Goal: Task Accomplishment & Management: Use online tool/utility

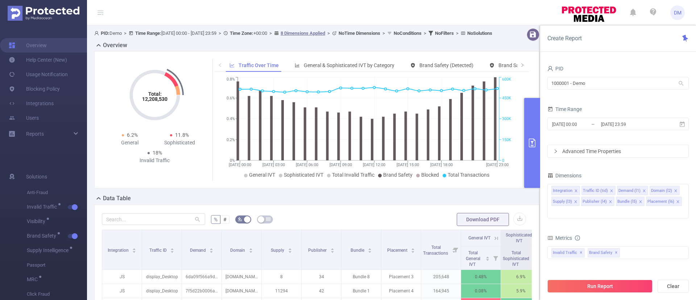
click at [654, 41] on div "Create Report" at bounding box center [618, 38] width 156 height 26
click at [622, 121] on input "[DATE] 23:59" at bounding box center [629, 124] width 59 height 10
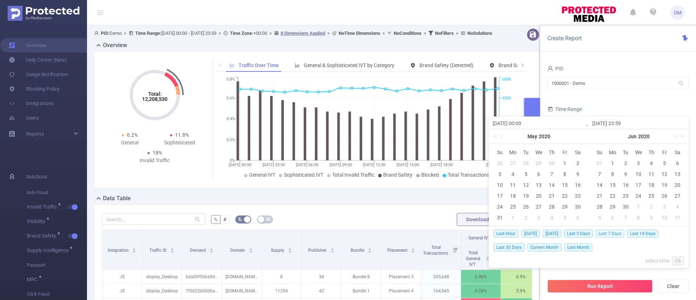
click at [607, 234] on span "Last 7 Days" at bounding box center [610, 233] width 29 height 8
type input "[DATE] 00:00"
type input "[DATE] 23:59"
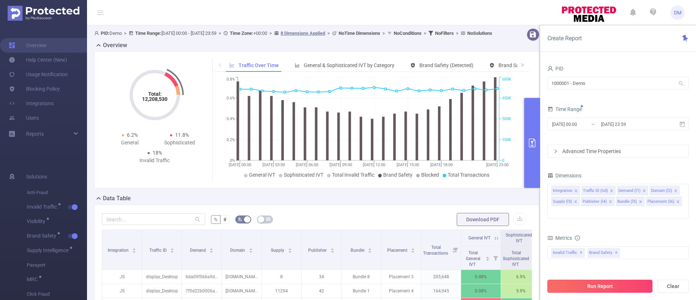
click at [603, 286] on button "Run Report" at bounding box center [599, 286] width 105 height 13
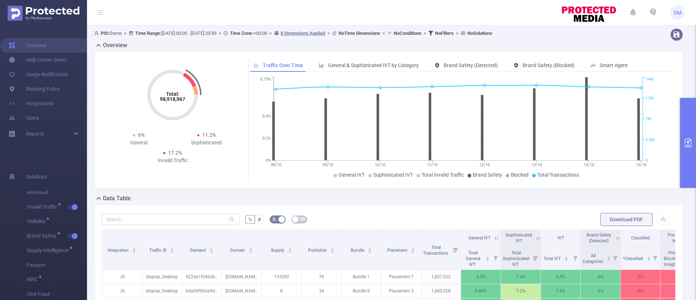
click at [683, 145] on button "primary" at bounding box center [688, 143] width 16 height 90
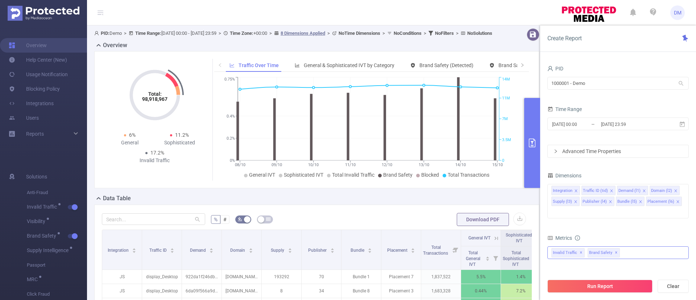
click at [615, 248] on span "✕" at bounding box center [616, 252] width 3 height 9
click at [604, 285] on button "Run Report" at bounding box center [599, 286] width 105 height 13
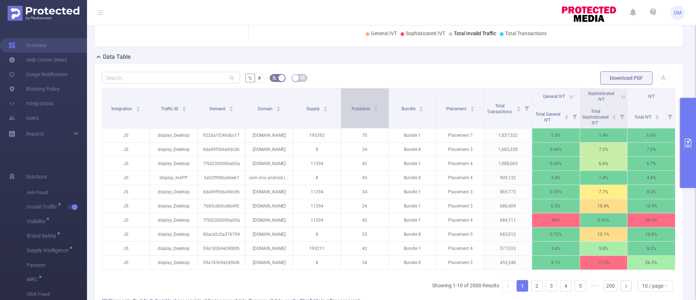
scroll to position [163, 0]
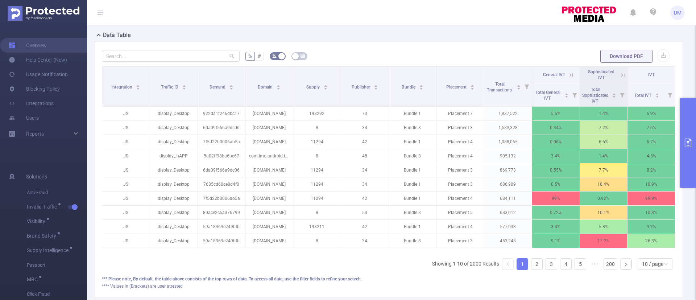
click at [568, 75] on icon at bounding box center [571, 75] width 7 height 7
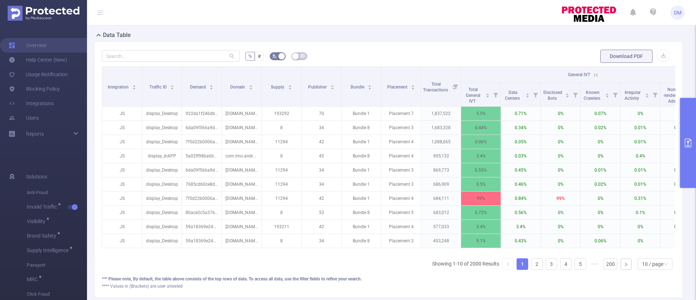
scroll to position [0, 115]
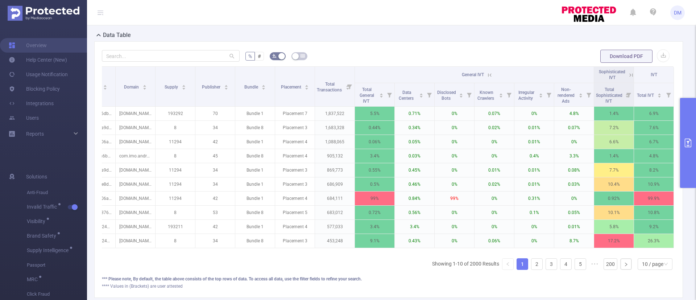
click at [629, 75] on icon at bounding box center [630, 74] width 3 height 3
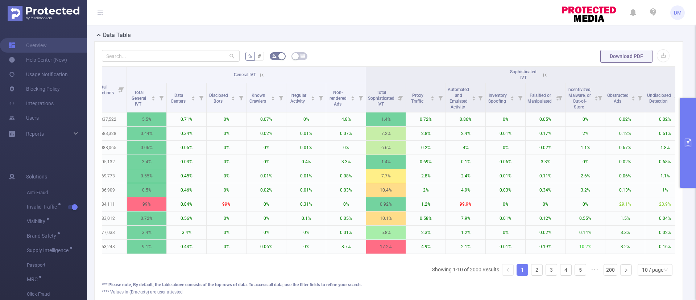
scroll to position [0, 342]
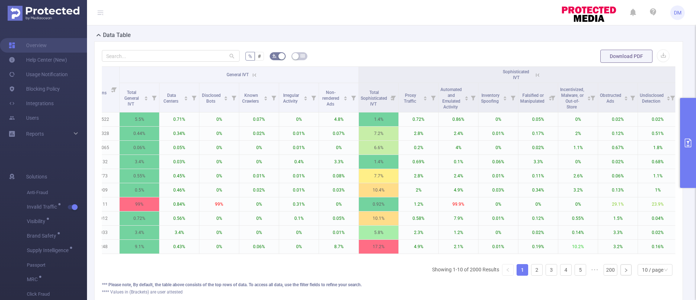
click at [692, 129] on button "primary" at bounding box center [688, 143] width 16 height 90
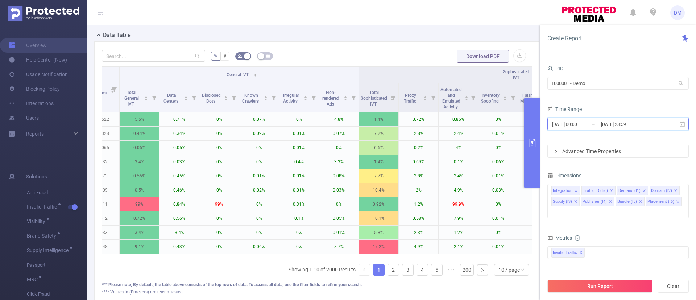
click at [605, 130] on span "[DATE] 00:00 _ [DATE] 23:59" at bounding box center [617, 123] width 141 height 13
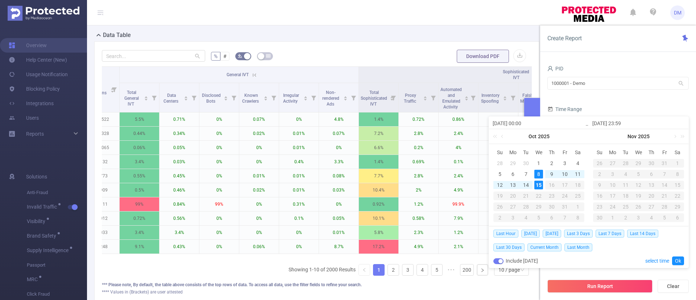
click at [628, 105] on div "Time Range" at bounding box center [617, 110] width 141 height 12
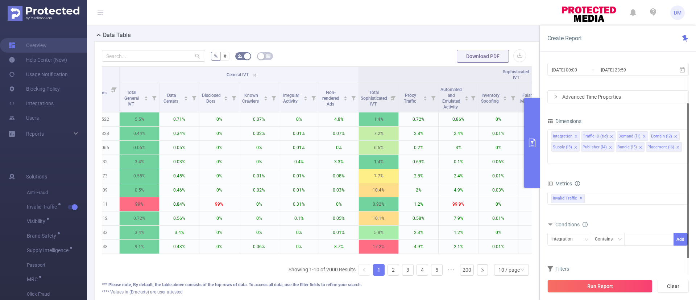
click at [607, 92] on div "Advanced Time Properties" at bounding box center [618, 97] width 141 height 12
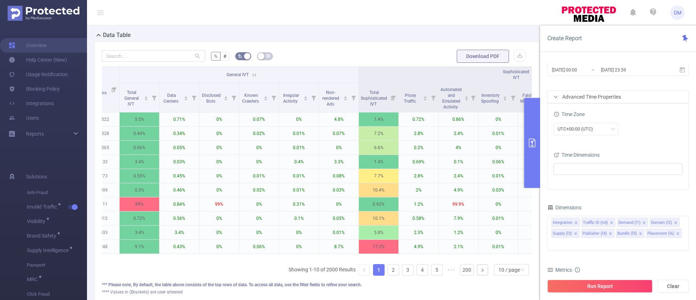
click at [623, 81] on div "Time Range [DATE] 00:00 _ [DATE] 23:59" at bounding box center [617, 66] width 141 height 32
click at [624, 196] on div "PID 1000001 - Demo 1000001 - Demo Time Range [DATE] 00:00 _ [DATE] 23:59 Advanc…" at bounding box center [617, 197] width 141 height 376
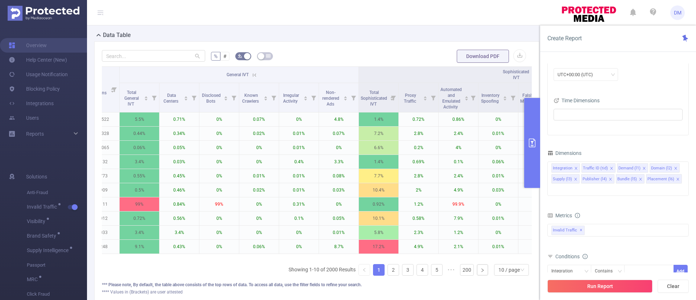
click at [533, 142] on icon "primary" at bounding box center [532, 142] width 7 height 9
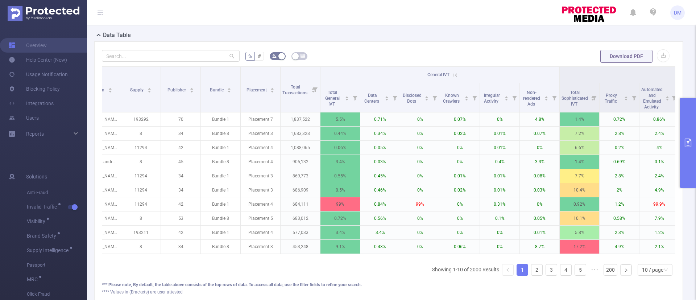
scroll to position [0, 98]
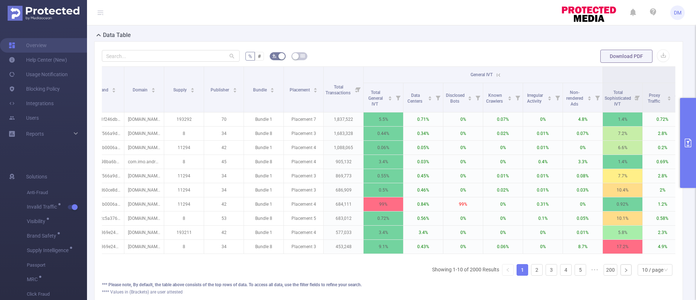
click at [501, 74] on icon at bounding box center [498, 75] width 7 height 7
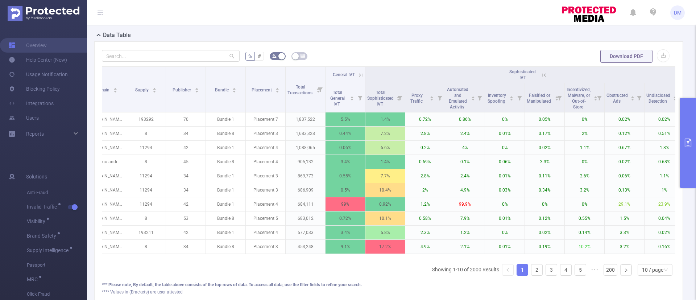
scroll to position [0, 194]
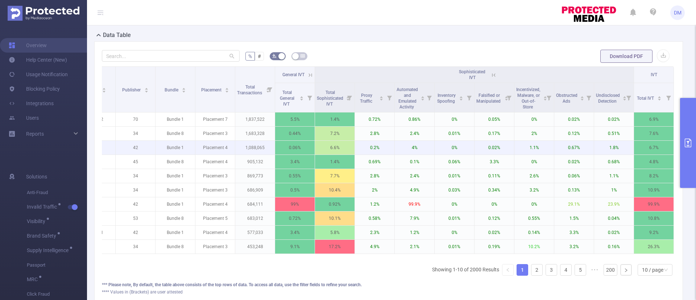
drag, startPoint x: 488, startPoint y: 76, endPoint x: 460, endPoint y: 142, distance: 72.2
click at [491, 76] on icon at bounding box center [494, 75] width 7 height 7
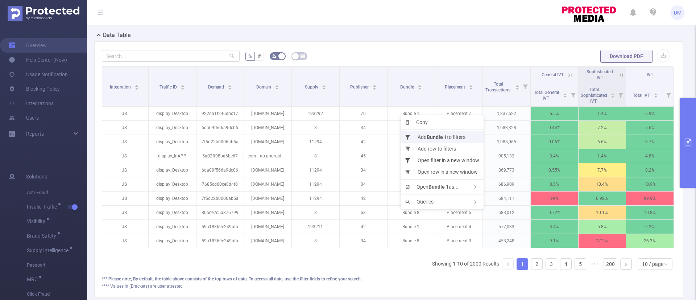
click at [435, 138] on b "Bundle 1" at bounding box center [437, 137] width 20 height 6
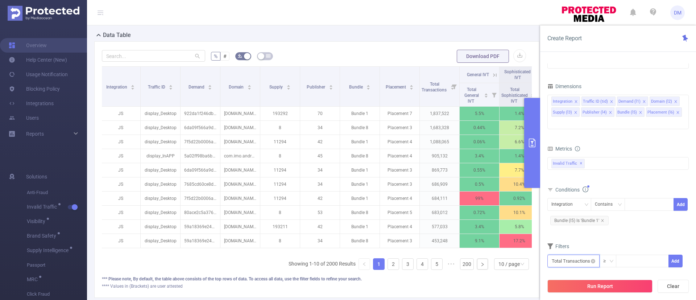
click at [562, 255] on input "text" at bounding box center [573, 261] width 52 height 13
click at [562, 199] on li "Invalid Traffic" at bounding box center [573, 196] width 52 height 12
click at [630, 185] on li "General IVT" at bounding box center [624, 184] width 53 height 12
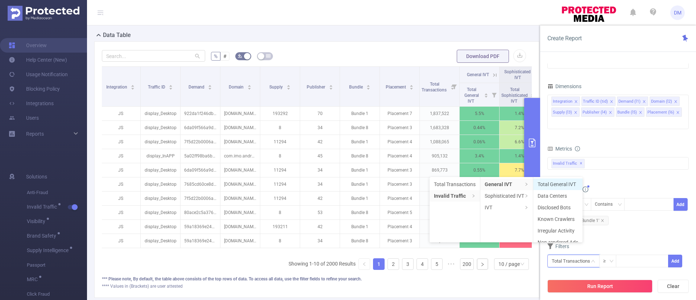
click at [564, 183] on li "Total General IVT" at bounding box center [557, 184] width 49 height 12
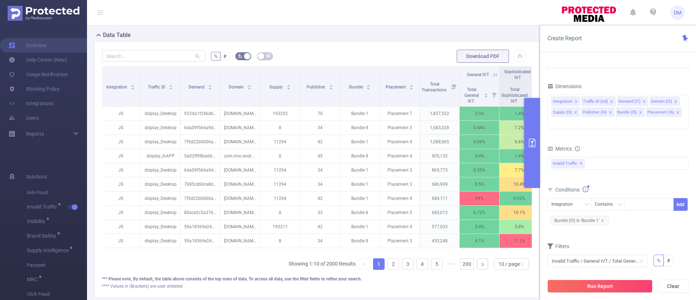
click at [559, 278] on div "0% 100%" at bounding box center [598, 280] width 92 height 4
click at [664, 273] on button "Add" at bounding box center [669, 279] width 30 height 13
click at [581, 286] on button "Run Report" at bounding box center [599, 286] width 105 height 13
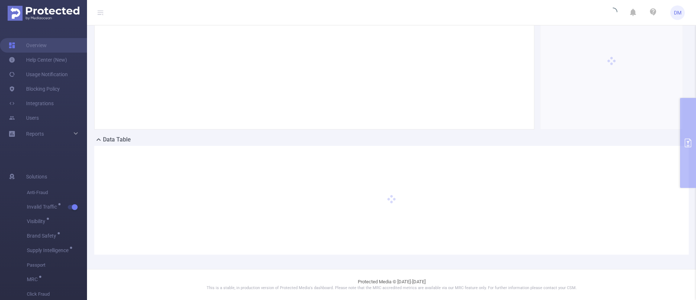
scroll to position [0, 0]
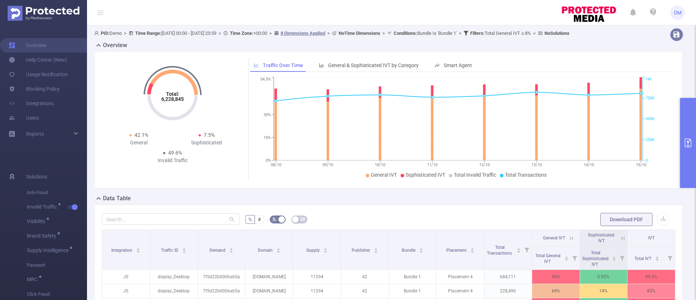
click at [670, 36] on button "button" at bounding box center [676, 34] width 13 height 13
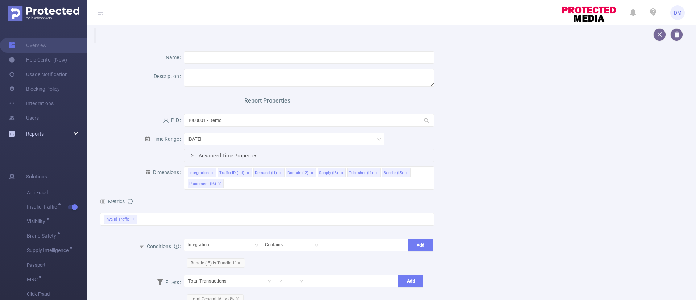
drag, startPoint x: 68, startPoint y: 134, endPoint x: 59, endPoint y: 136, distance: 8.9
click at [68, 134] on div "Reports" at bounding box center [43, 134] width 87 height 15
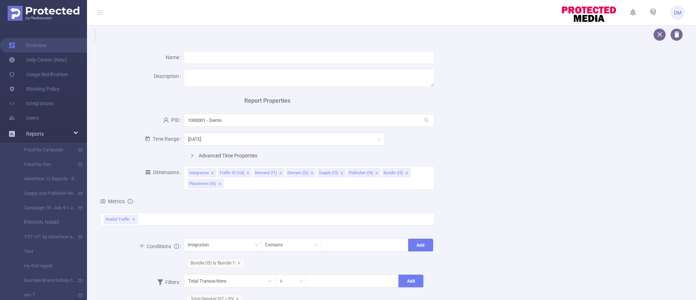
click at [74, 133] on div "Reports" at bounding box center [43, 134] width 87 height 15
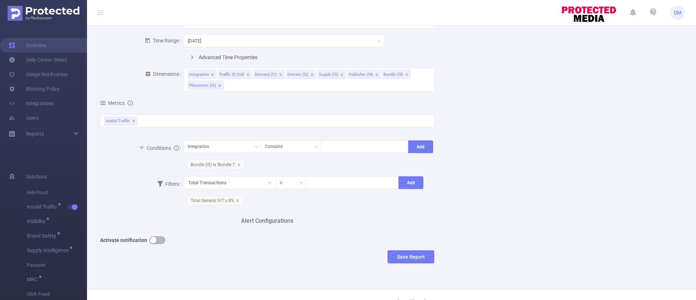
scroll to position [117, 0]
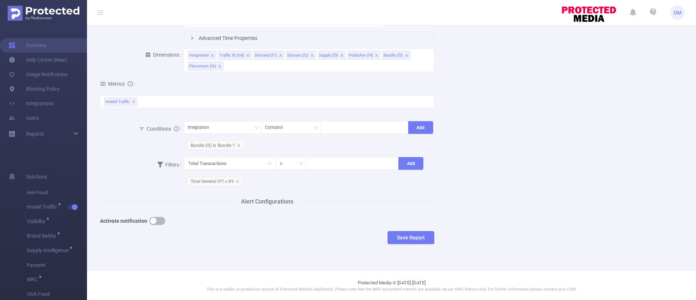
click at [159, 218] on button "button" at bounding box center [157, 221] width 16 height 8
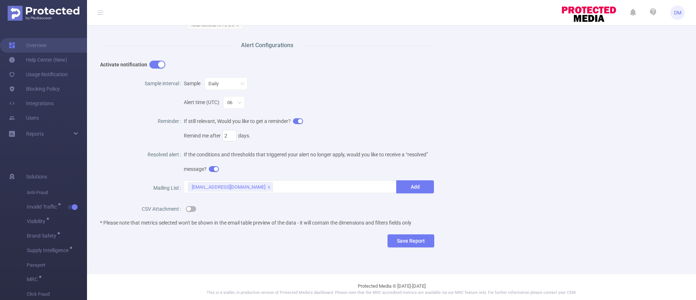
scroll to position [277, 0]
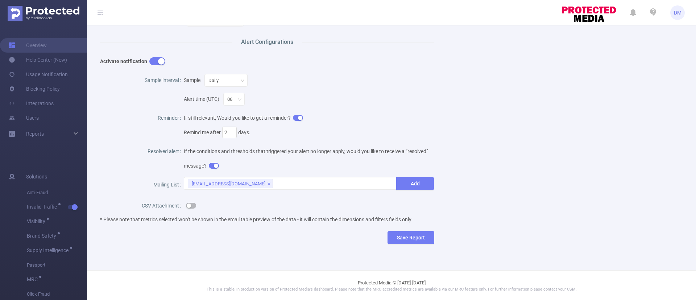
click at [196, 205] on div at bounding box center [309, 205] width 251 height 15
click at [188, 204] on button "button" at bounding box center [191, 206] width 10 height 6
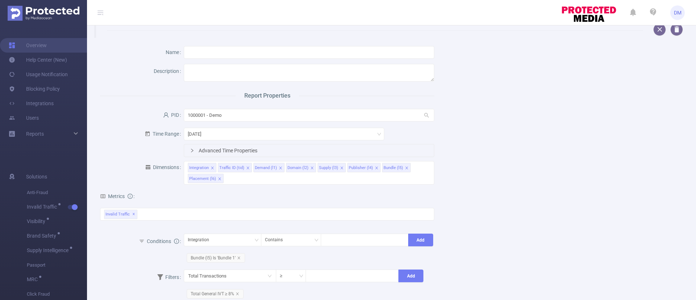
scroll to position [0, 0]
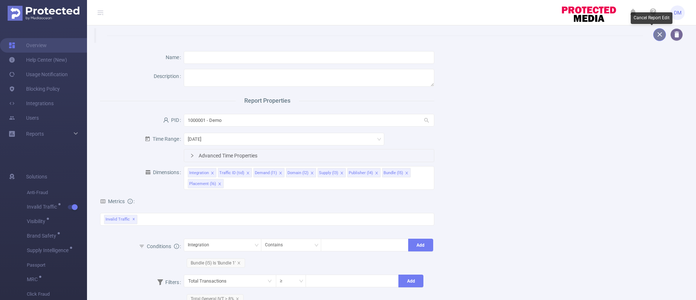
click at [653, 37] on button "button" at bounding box center [659, 34] width 13 height 13
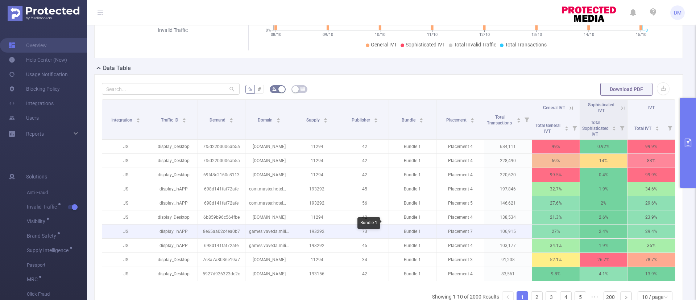
scroll to position [163, 0]
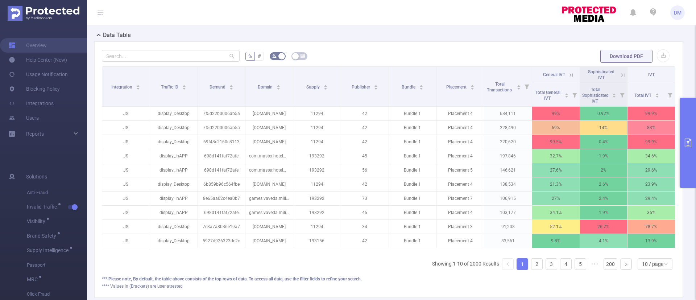
click at [684, 138] on button "primary" at bounding box center [688, 143] width 16 height 90
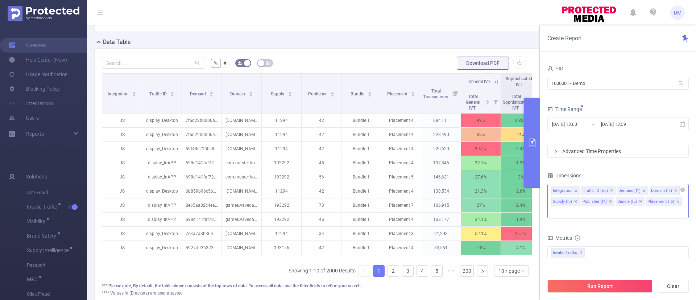
click at [685, 199] on div "Integration Traffic ID (tid) Demand (l1) Domain (l2) Supply (l3) Publisher (l4)…" at bounding box center [617, 201] width 141 height 34
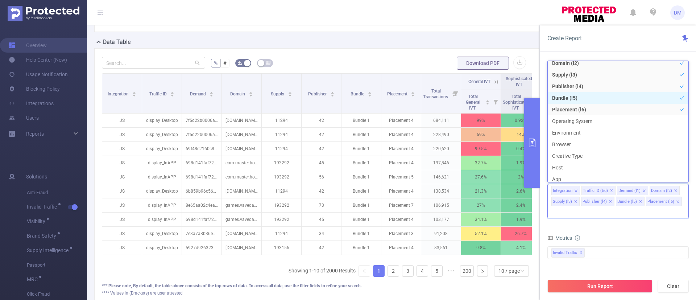
scroll to position [54, 0]
